Goal: Check status: Check status

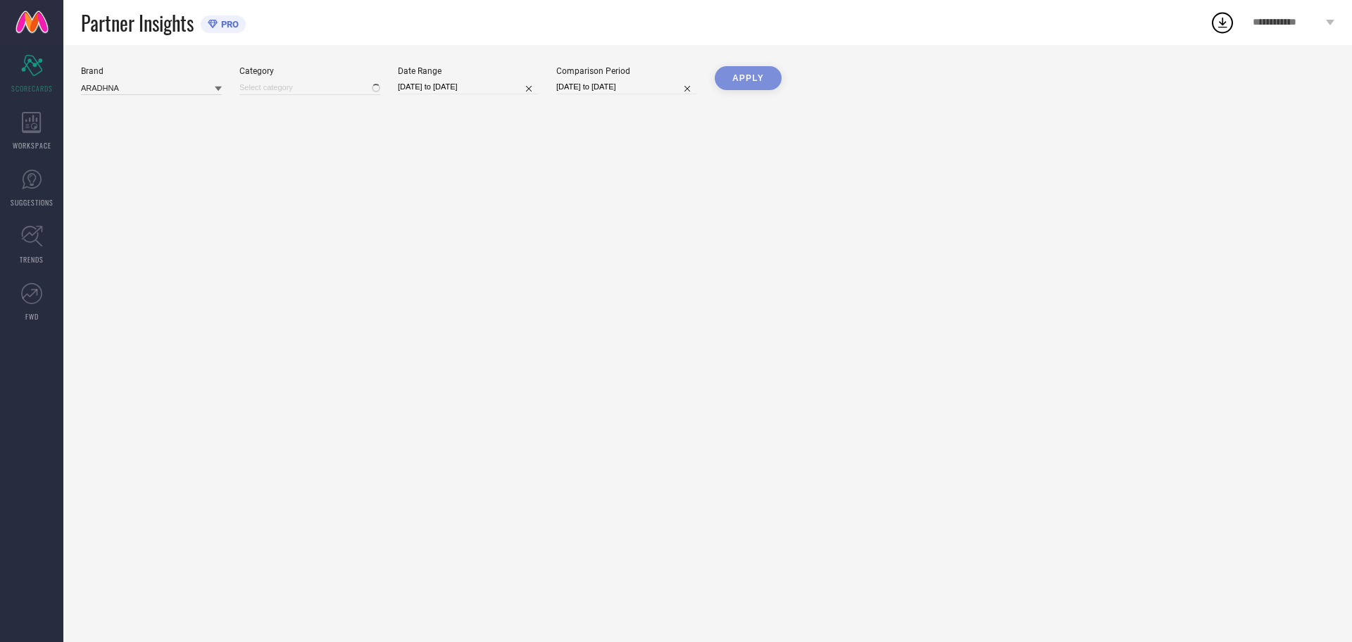
click at [451, 94] on div "[DATE] to [DATE]" at bounding box center [468, 87] width 141 height 15
select select "8"
select select "2025"
select select "9"
select select "2025"
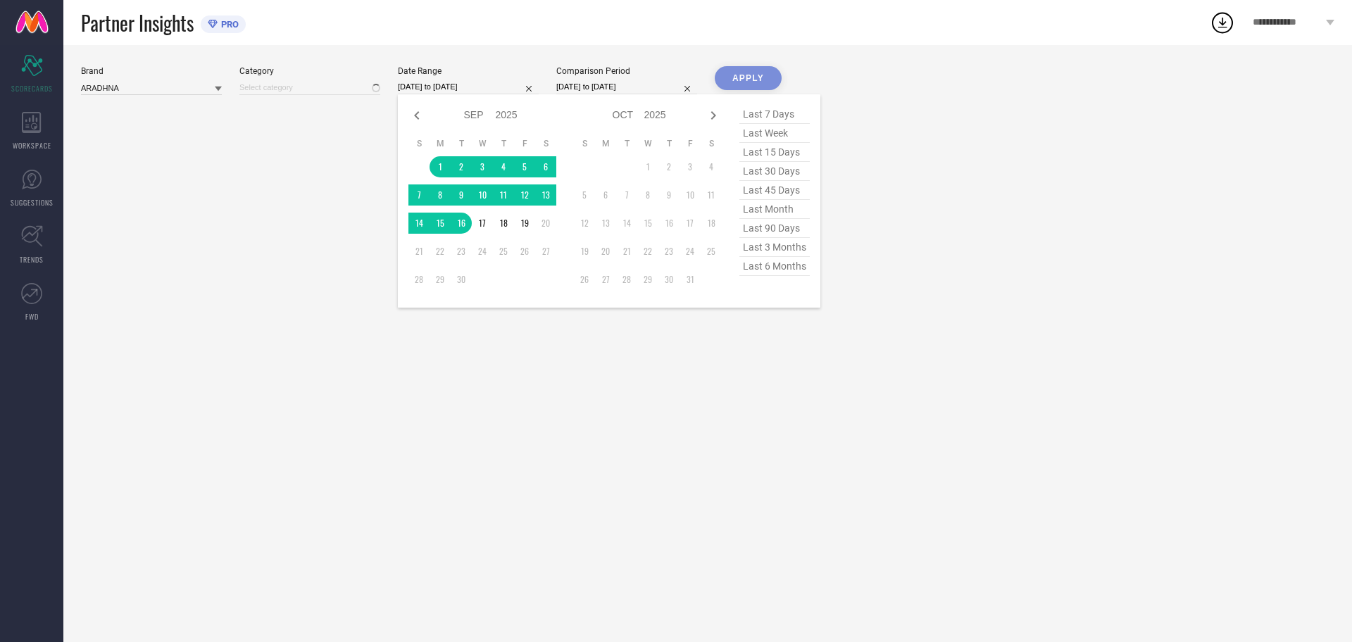
type input "All"
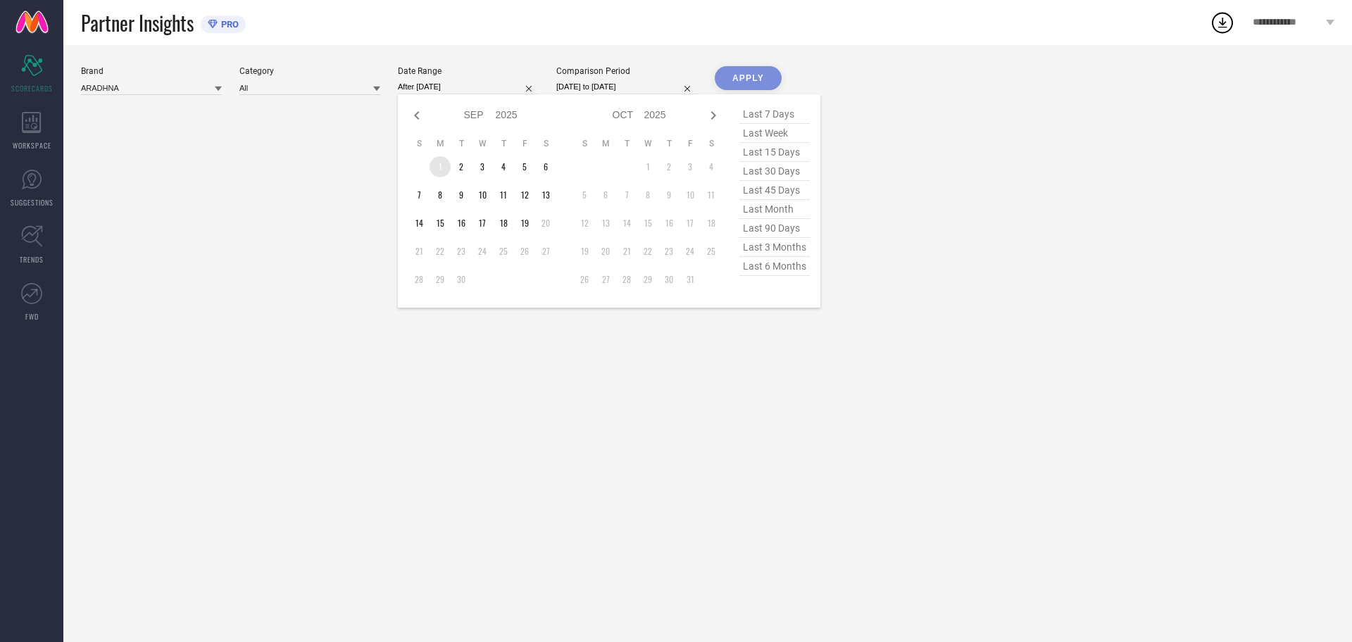
click at [440, 164] on td "1" at bounding box center [440, 166] width 21 height 21
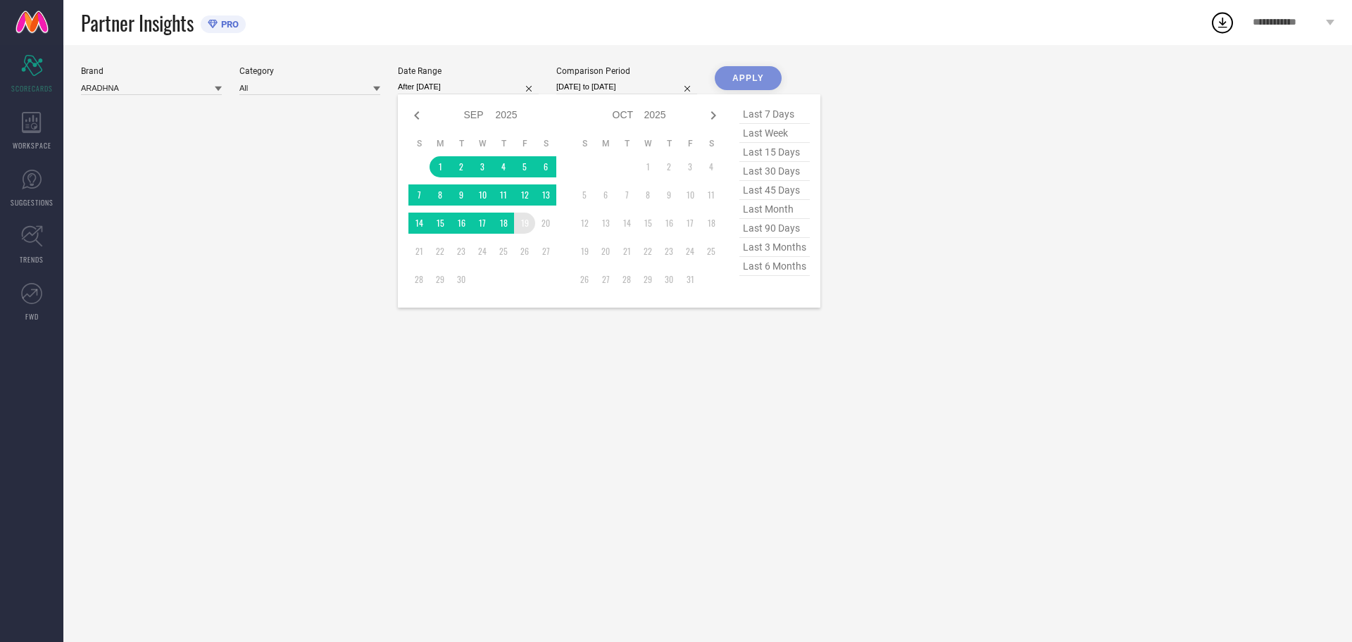
type input "[DATE] to [DATE]"
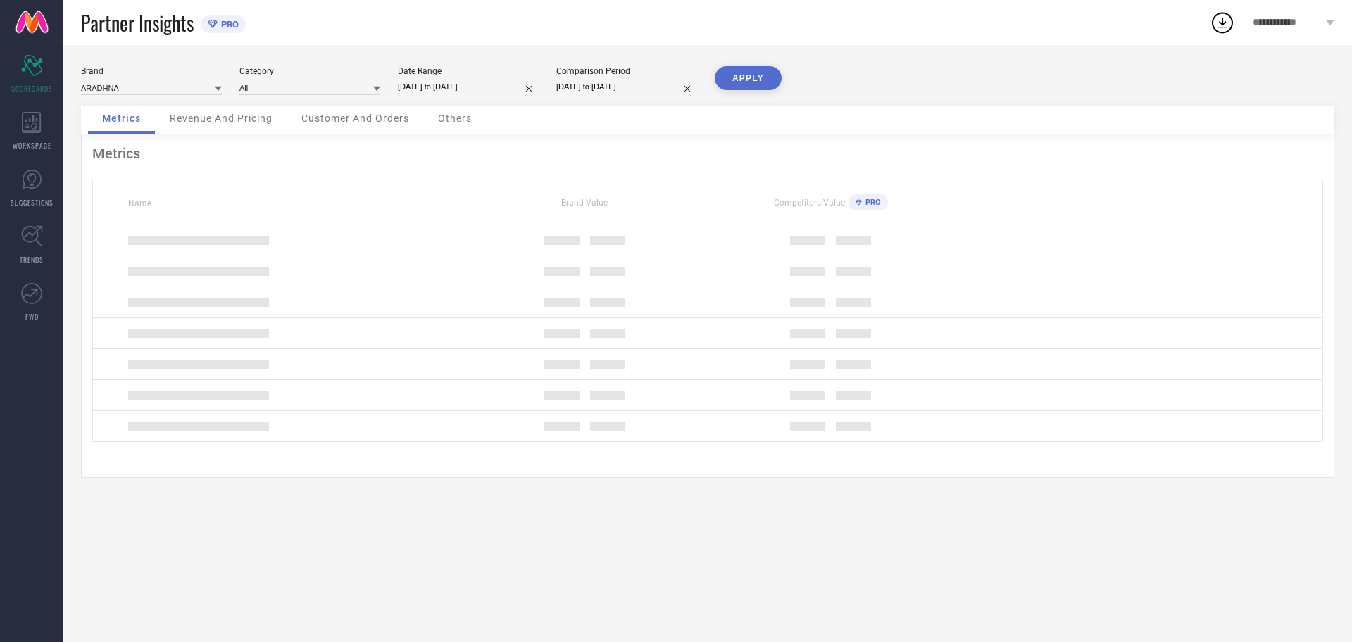
click at [752, 73] on button "APPLY" at bounding box center [748, 78] width 67 height 24
